Goal: Navigation & Orientation: Find specific page/section

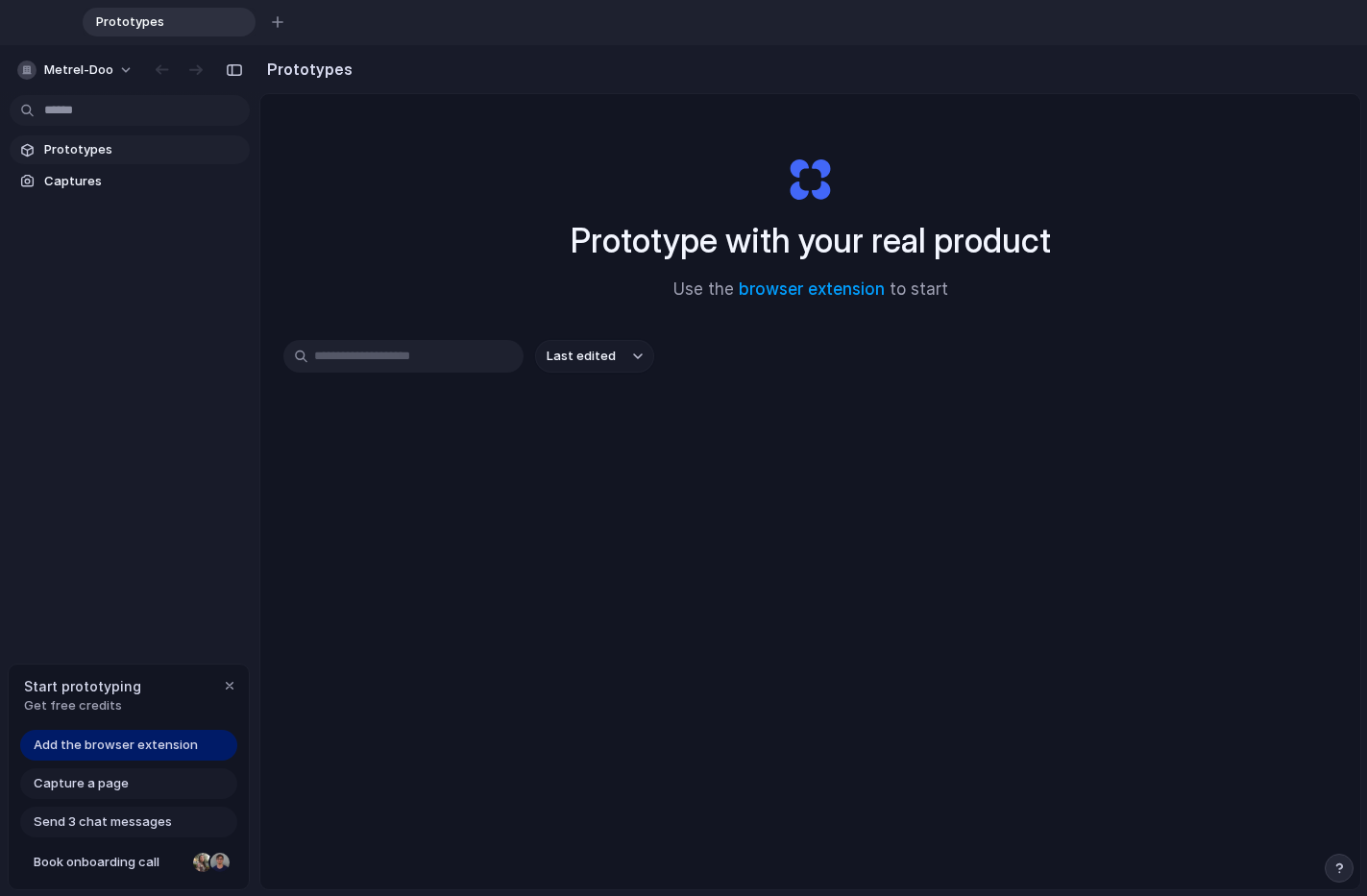
click at [462, 353] on input "text" at bounding box center [403, 356] width 240 height 33
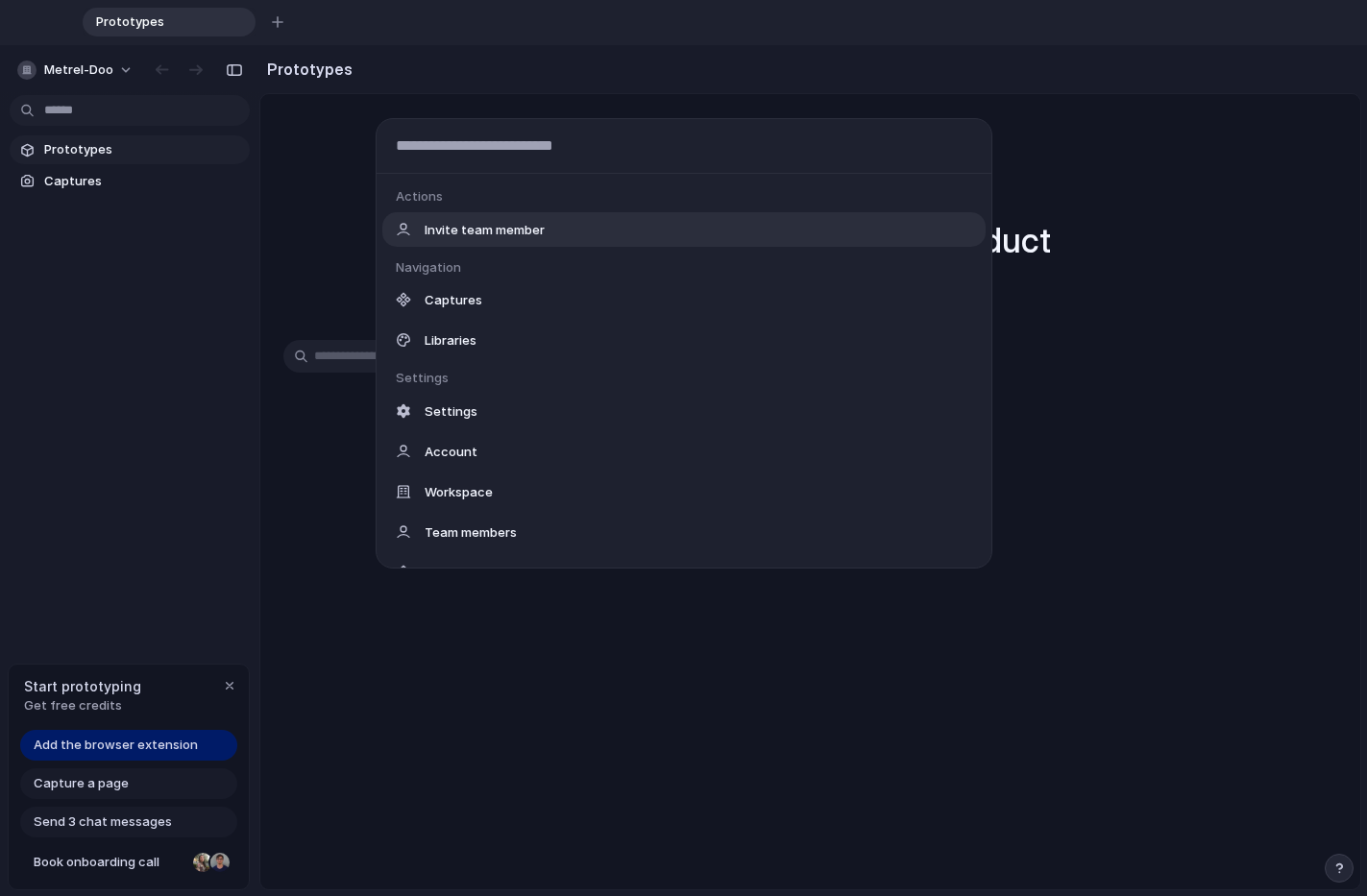
click at [110, 114] on body "Prototypes To pick up a draggable item, press the space bar. While dragging, us…" at bounding box center [683, 448] width 1367 height 896
click at [109, 146] on div "Actions Invite team member Navigation Captures Libraries Settings Settings Acco…" at bounding box center [683, 448] width 1367 height 896
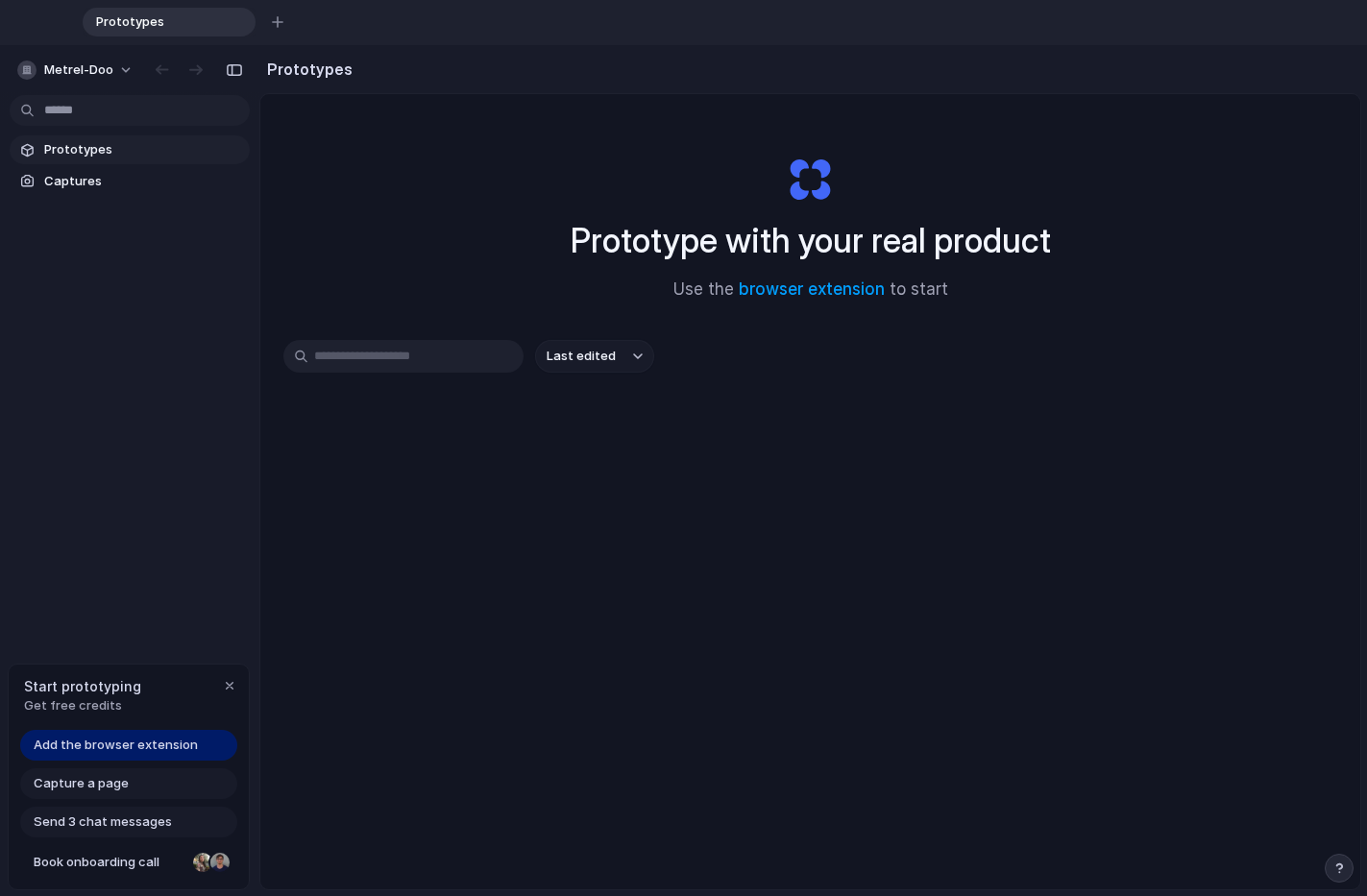
click at [109, 146] on span "Prototypes" at bounding box center [144, 150] width 198 height 19
click at [93, 184] on span "Captures" at bounding box center [144, 180] width 198 height 19
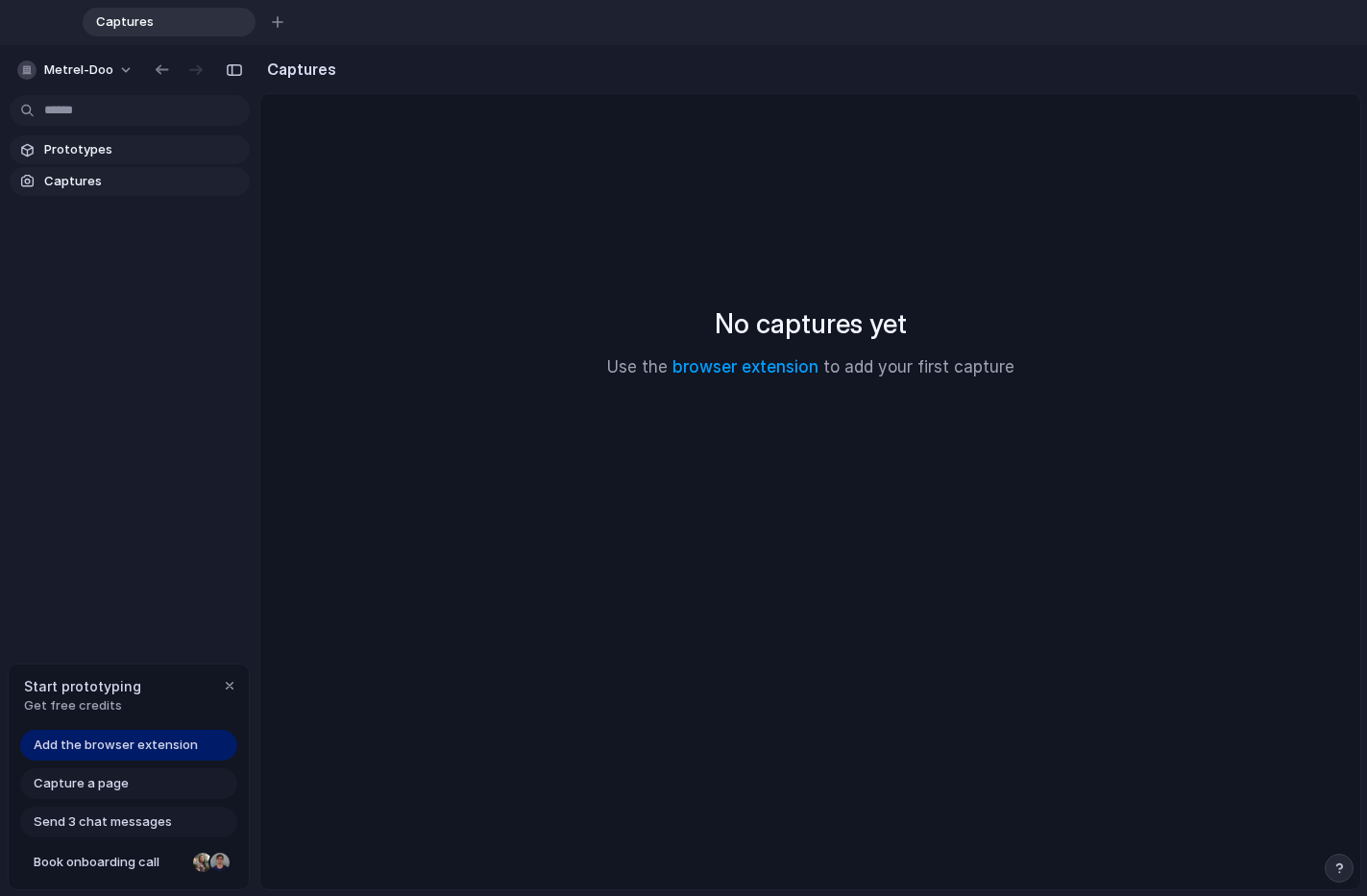
click at [96, 158] on span "Prototypes" at bounding box center [144, 150] width 198 height 19
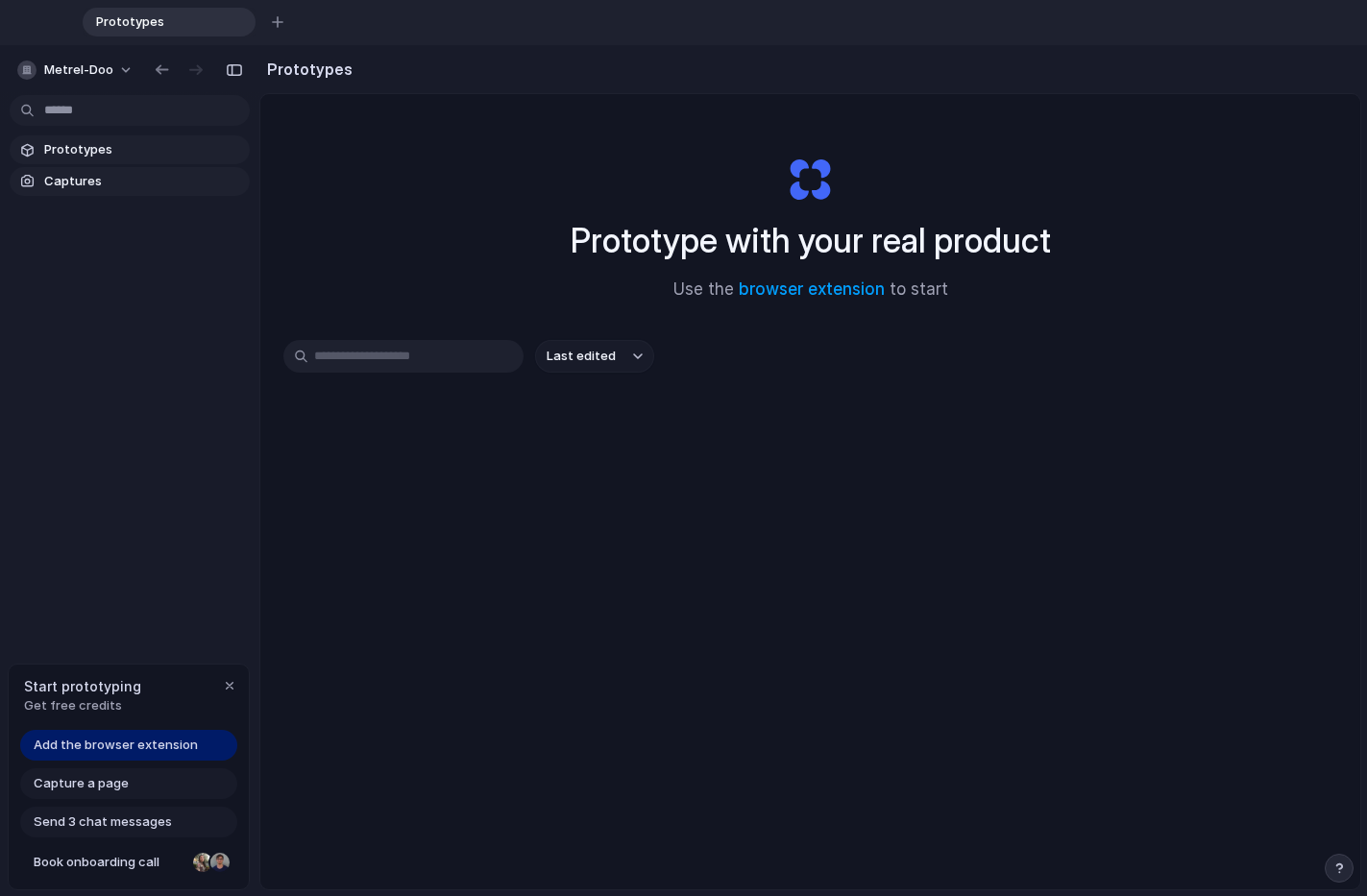
click at [90, 177] on span "Captures" at bounding box center [144, 180] width 198 height 19
